Goal: Transaction & Acquisition: Purchase product/service

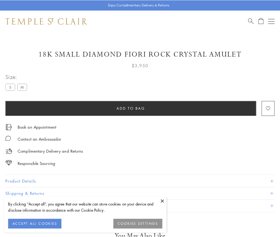
scroll to position [23, 0]
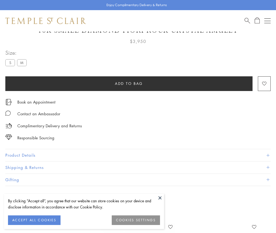
click at [129, 83] on span "Add to bag" at bounding box center [129, 84] width 28 height 6
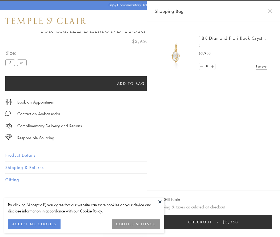
click at [272, 222] on button "Checkout $3,950" at bounding box center [213, 222] width 117 height 14
